Goal: Answer question/provide support

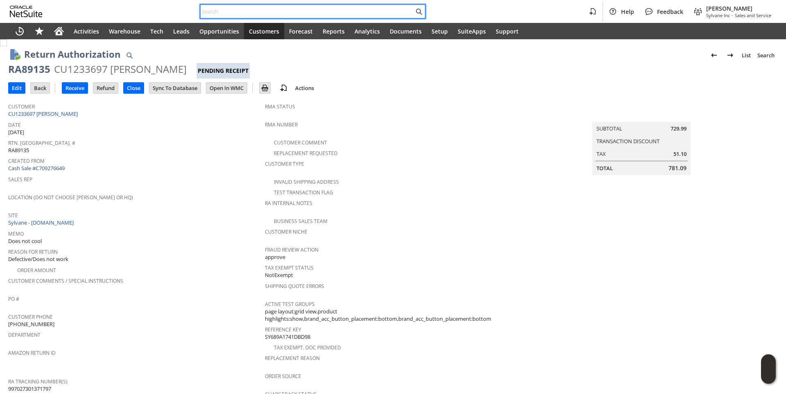
click at [249, 8] on input "text" at bounding box center [307, 12] width 213 height 10
paste input "8172963787"
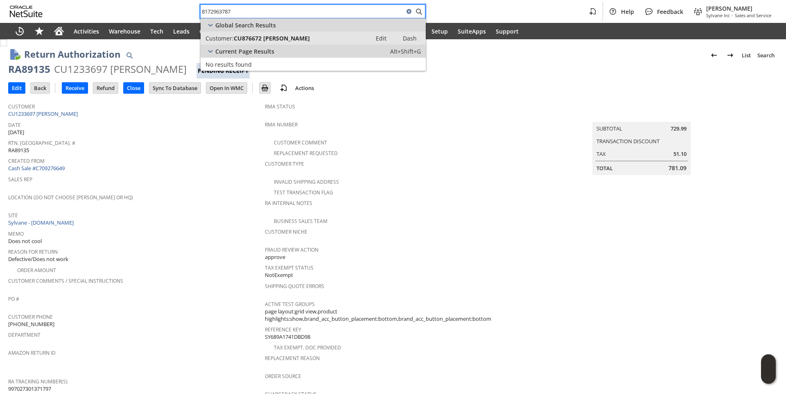
type input "8172963787"
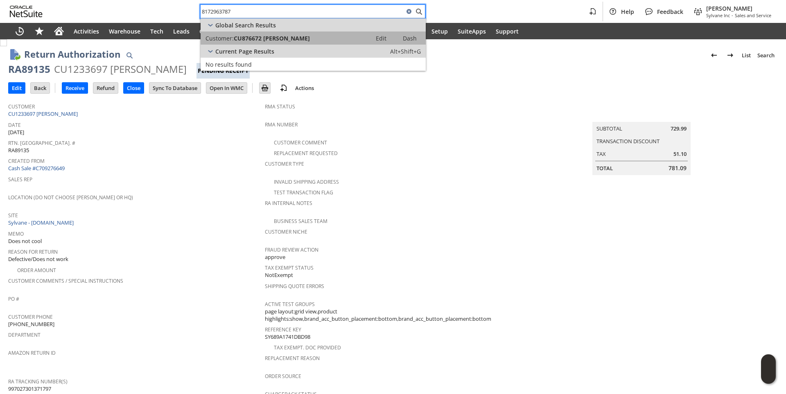
click at [255, 33] on link "Customer: CU876672 [PERSON_NAME] Edit Dash" at bounding box center [313, 38] width 225 height 13
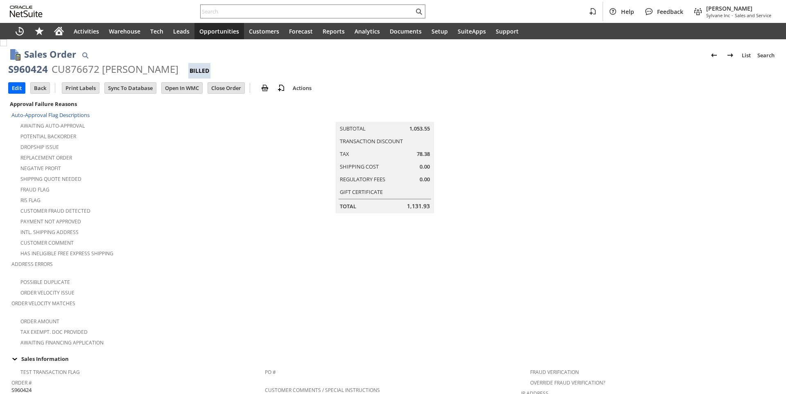
scroll to position [528, 0]
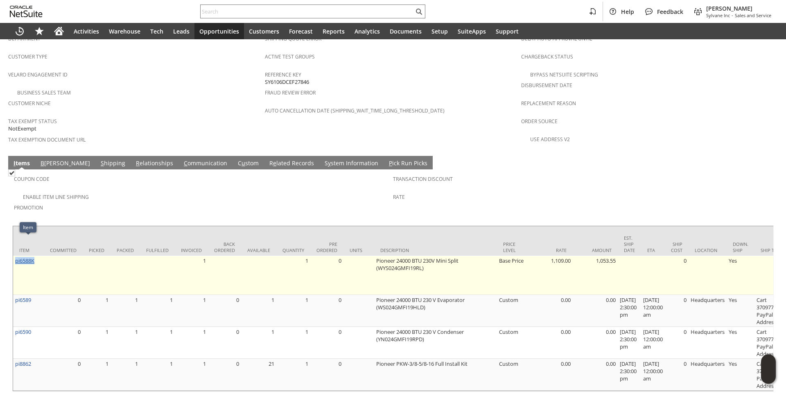
drag, startPoint x: 38, startPoint y: 241, endPoint x: 16, endPoint y: 241, distance: 22.1
click at [16, 256] on td "pi6588K" at bounding box center [28, 275] width 31 height 39
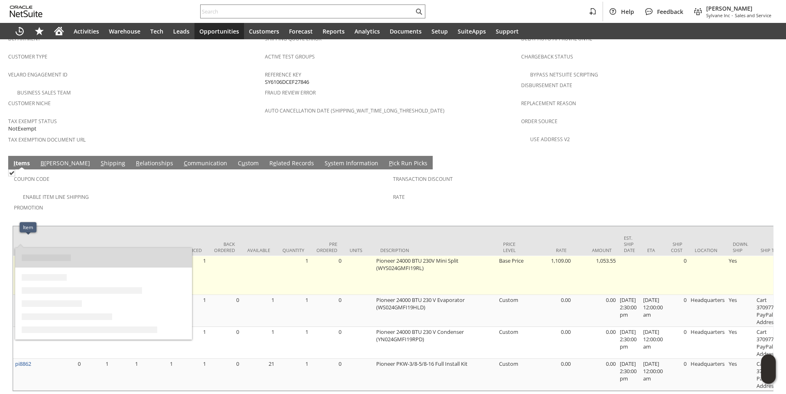
copy link "pi6588K"
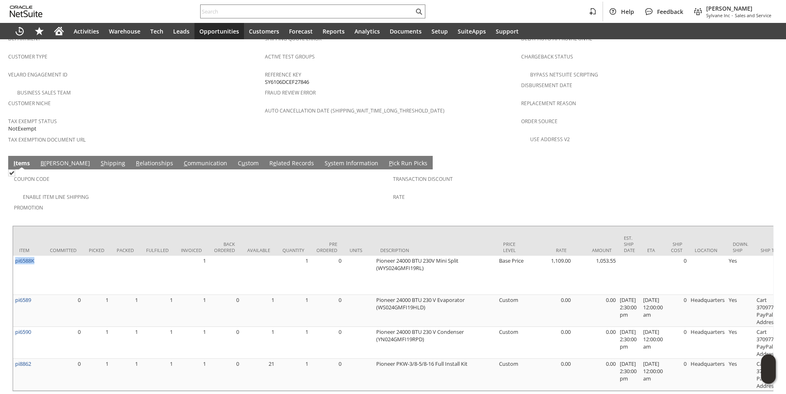
scroll to position [0, 132]
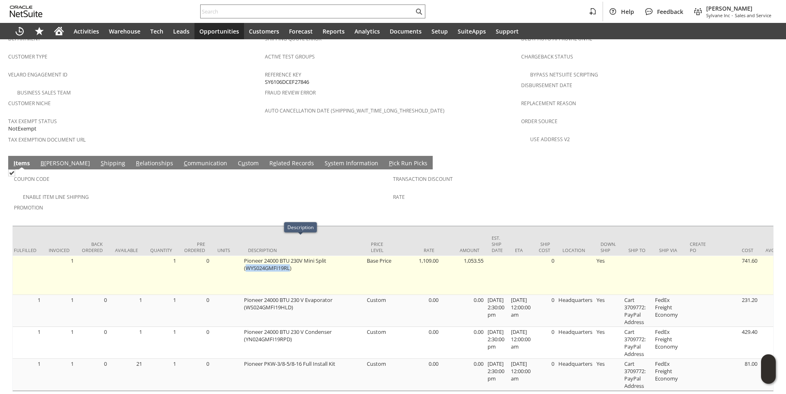
drag, startPoint x: 244, startPoint y: 247, endPoint x: 288, endPoint y: 248, distance: 43.8
click at [288, 256] on td "Pioneer 24000 BTU 230V Mini Split (WYS024GMFI19RL)" at bounding box center [303, 275] width 123 height 39
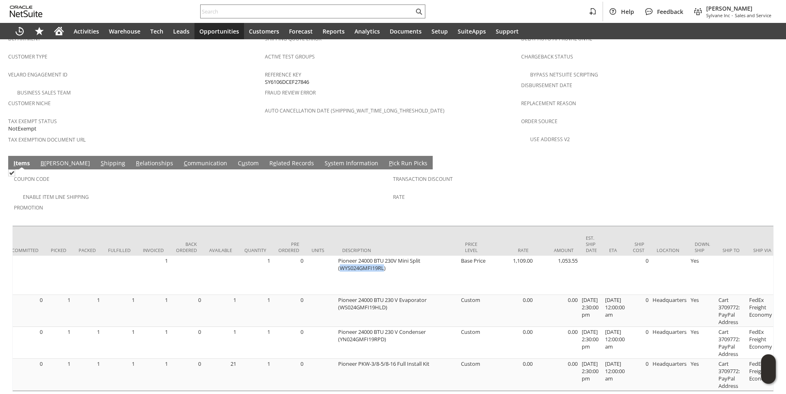
scroll to position [0, 0]
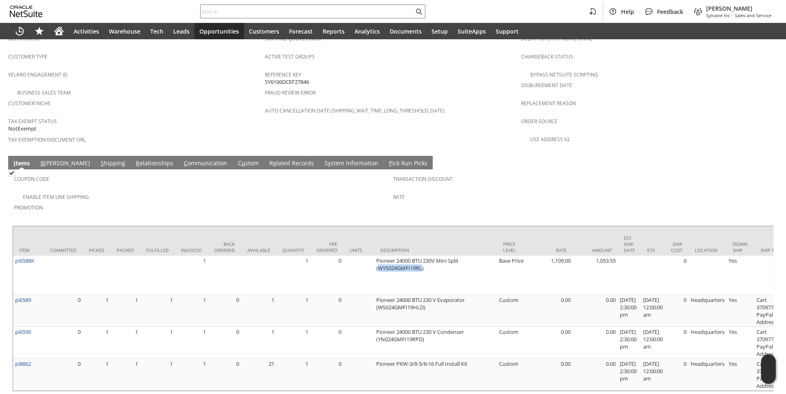
click at [182, 159] on link "C ommunication" at bounding box center [206, 163] width 48 height 9
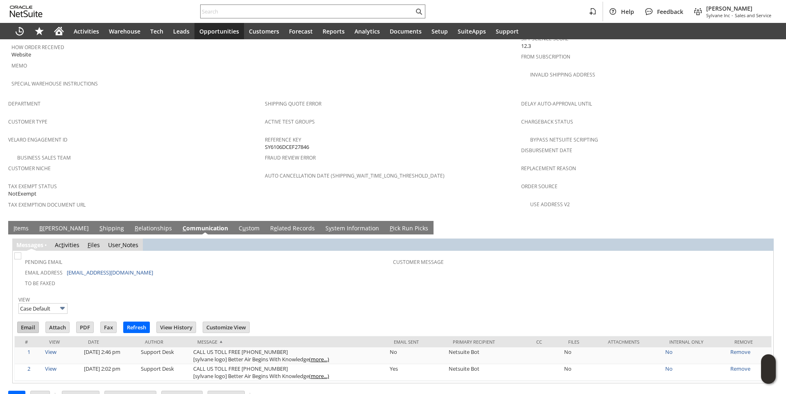
click at [26, 322] on input "Email" at bounding box center [28, 327] width 21 height 11
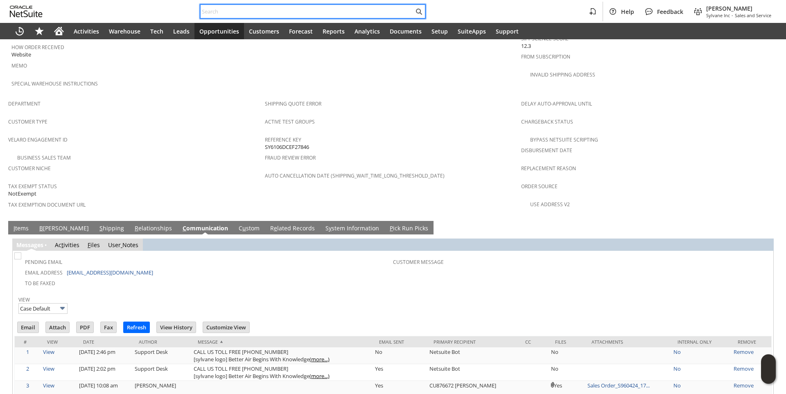
paste input "9197410203"
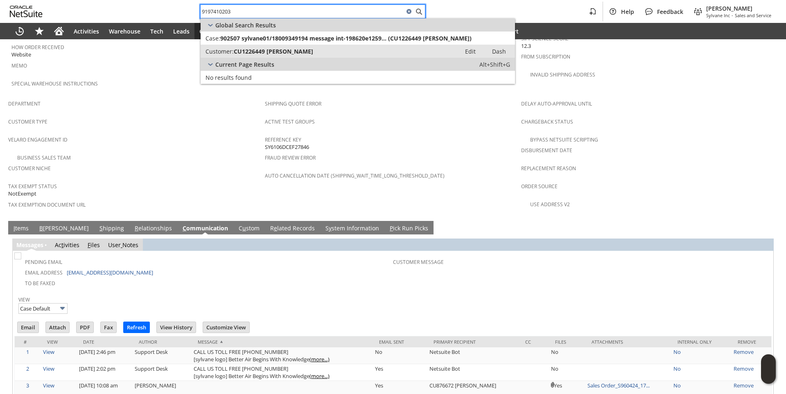
type input "9197410203"
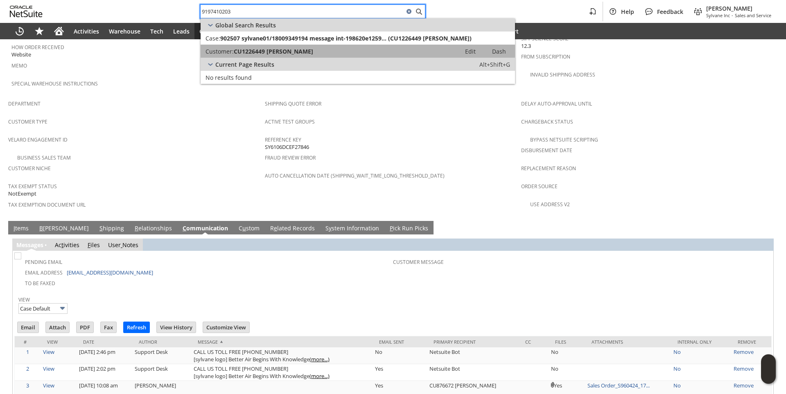
click at [263, 50] on span "CU1226449 [PERSON_NAME]" at bounding box center [273, 52] width 79 height 8
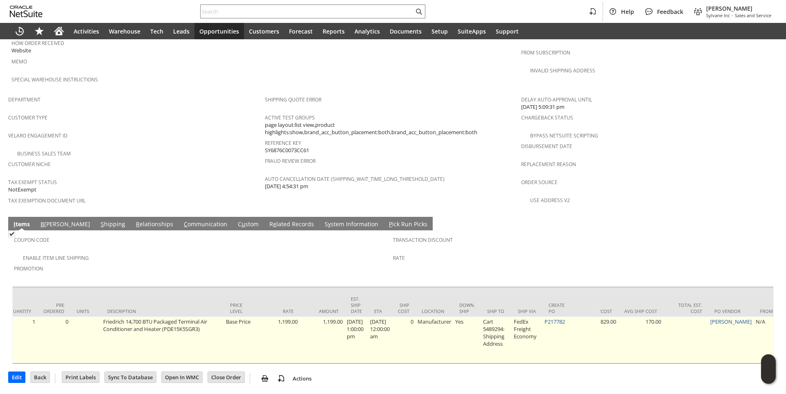
scroll to position [0, 279]
click at [559, 318] on link "P217782" at bounding box center [549, 321] width 20 height 7
